Goal: Check status: Check status

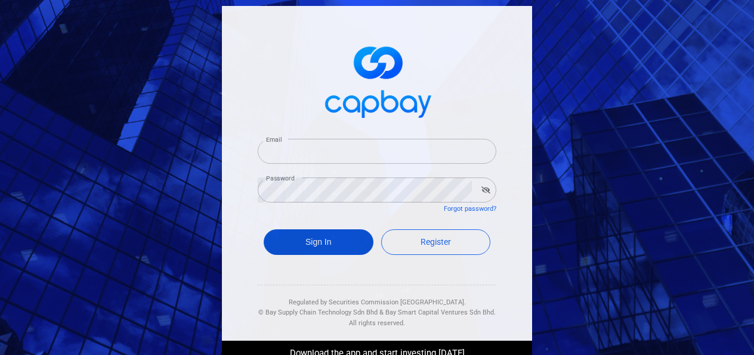
type input "[EMAIL_ADDRESS][DOMAIN_NAME]"
click at [290, 246] on button "Sign In" at bounding box center [319, 243] width 110 height 26
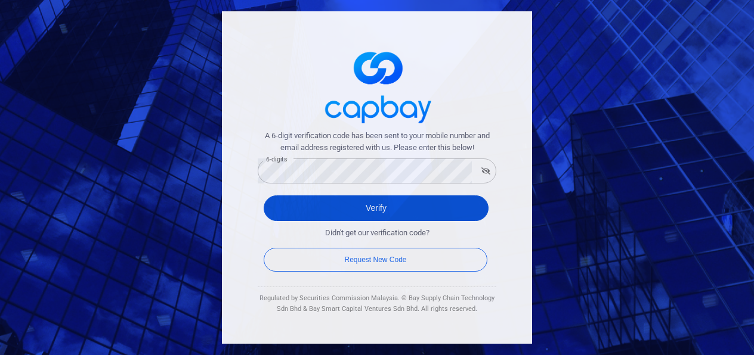
click at [295, 213] on button "Verify" at bounding box center [376, 209] width 225 height 26
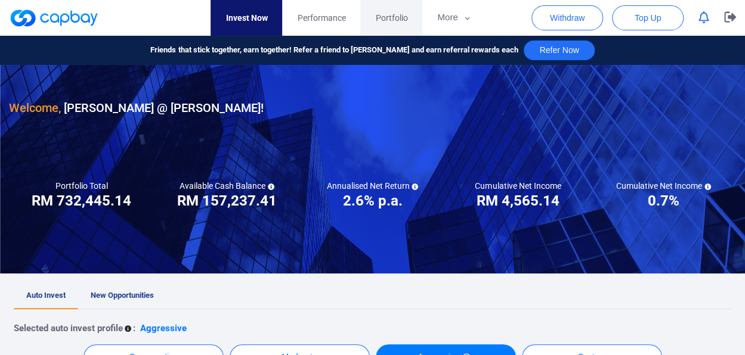
click at [388, 18] on span "Portfolio" at bounding box center [391, 17] width 32 height 13
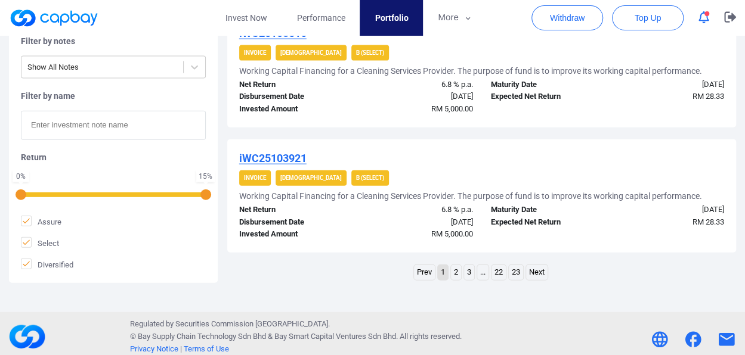
scroll to position [1308, 0]
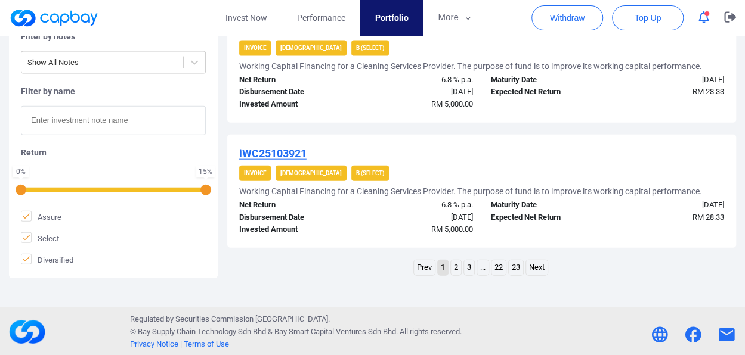
click at [479, 263] on link "..." at bounding box center [482, 268] width 11 height 15
click at [501, 272] on link "..." at bounding box center [495, 268] width 11 height 15
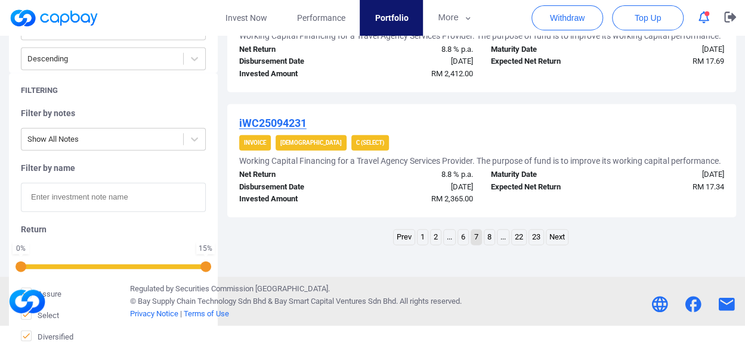
scroll to position [1416, 0]
click at [488, 245] on link "8" at bounding box center [489, 237] width 10 height 15
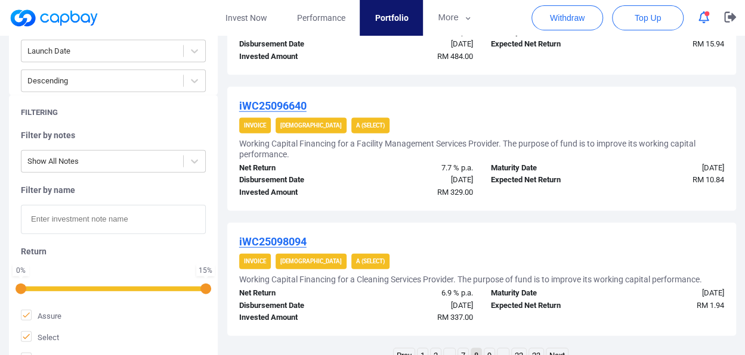
scroll to position [1362, 0]
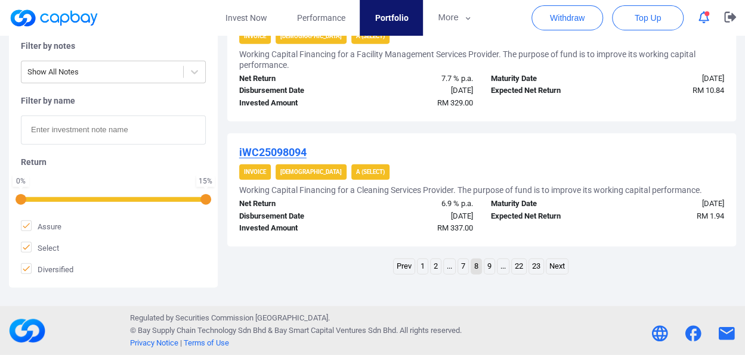
click at [500, 271] on link "..." at bounding box center [502, 266] width 11 height 15
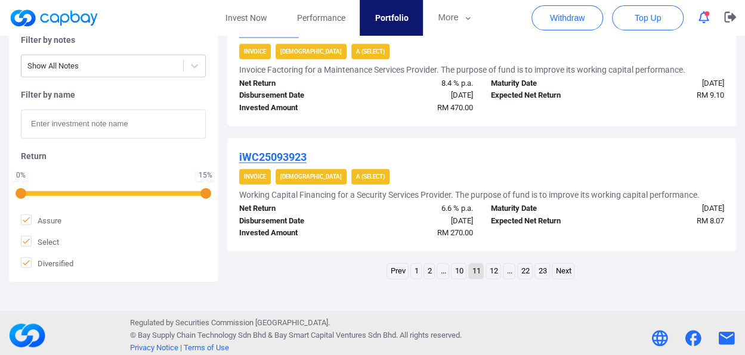
scroll to position [1330, 0]
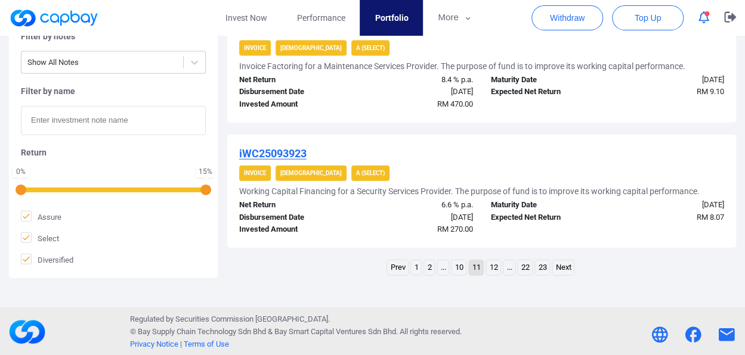
click at [495, 267] on link "12" at bounding box center [493, 268] width 14 height 15
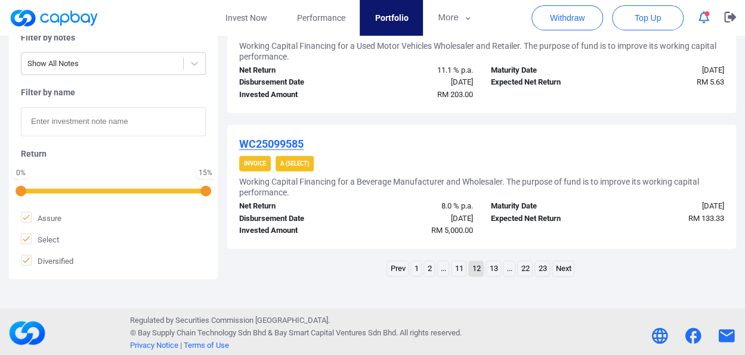
scroll to position [1351, 0]
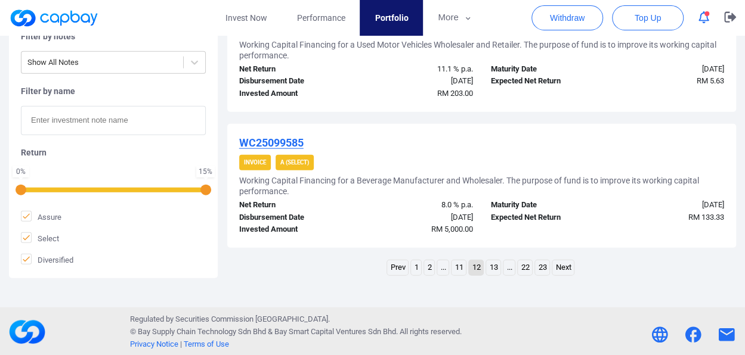
click at [495, 267] on link "13" at bounding box center [493, 268] width 14 height 15
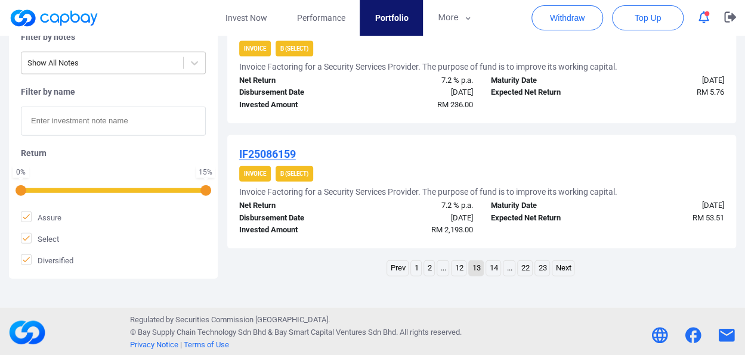
scroll to position [1308, 0]
click at [494, 273] on link "14" at bounding box center [493, 268] width 14 height 15
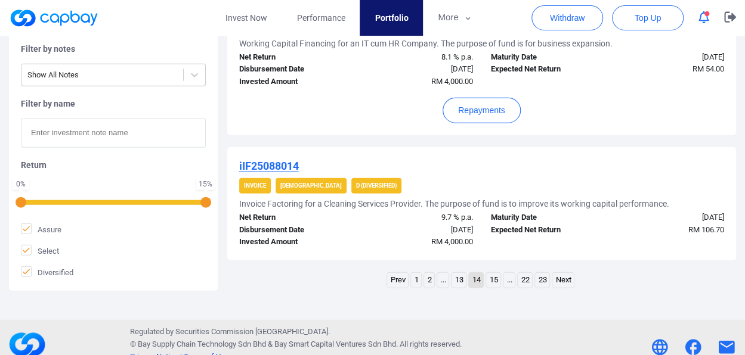
scroll to position [1364, 0]
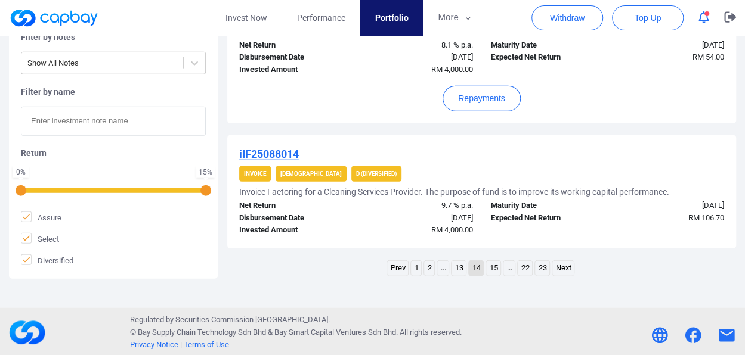
click at [496, 270] on link "15" at bounding box center [493, 268] width 14 height 15
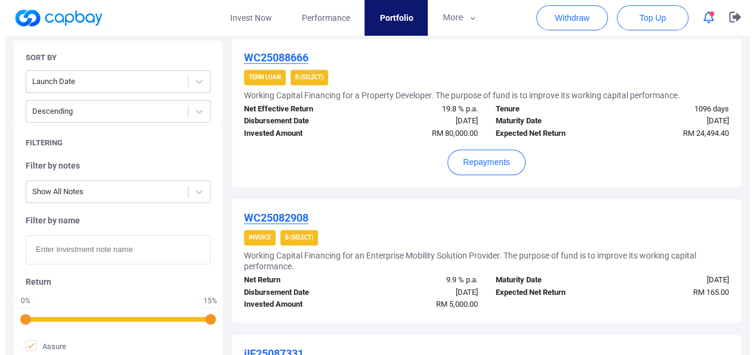
scroll to position [399, 0]
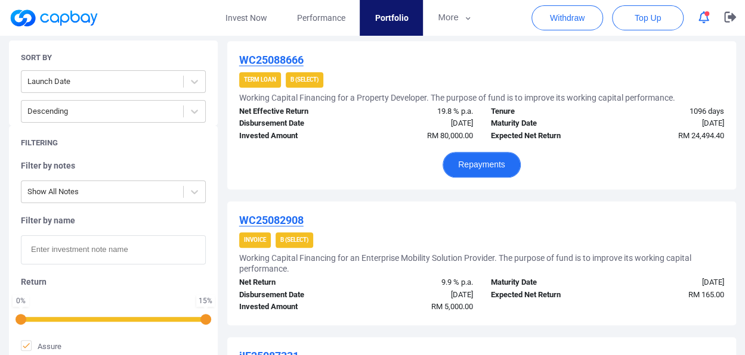
click at [486, 165] on button "Repayments" at bounding box center [481, 165] width 78 height 26
